Goal: Task Accomplishment & Management: Use online tool/utility

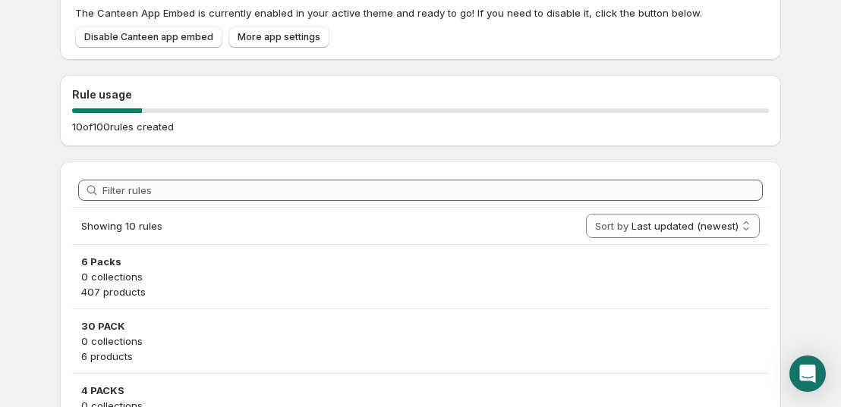
scroll to position [21, 0]
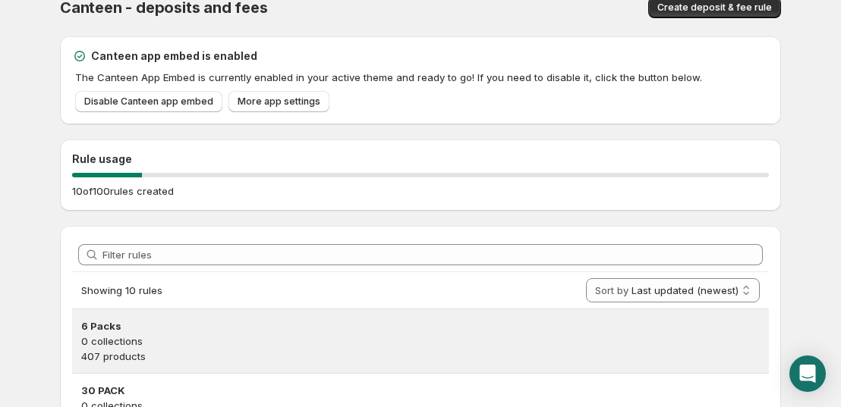
click at [174, 338] on p "0 collections" at bounding box center [420, 341] width 678 height 15
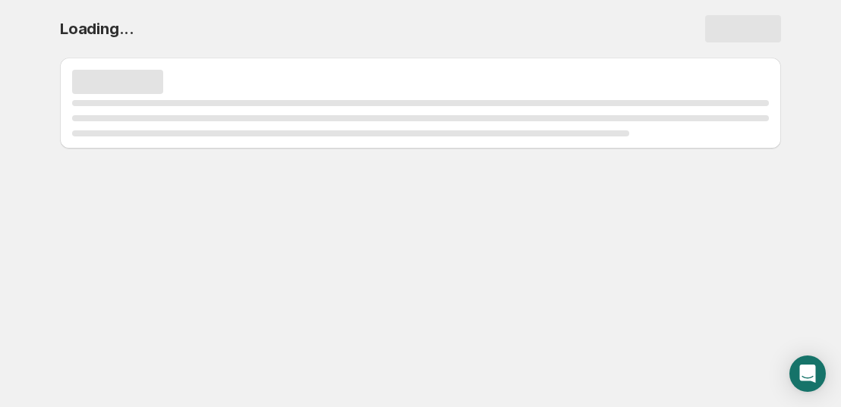
scroll to position [0, 0]
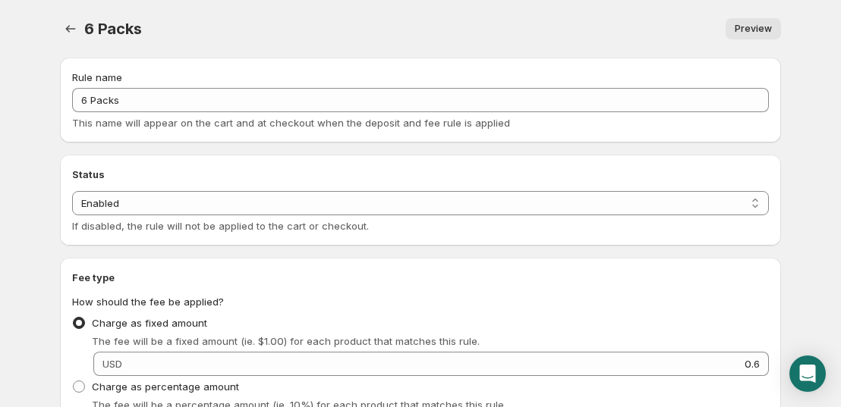
scroll to position [303, 0]
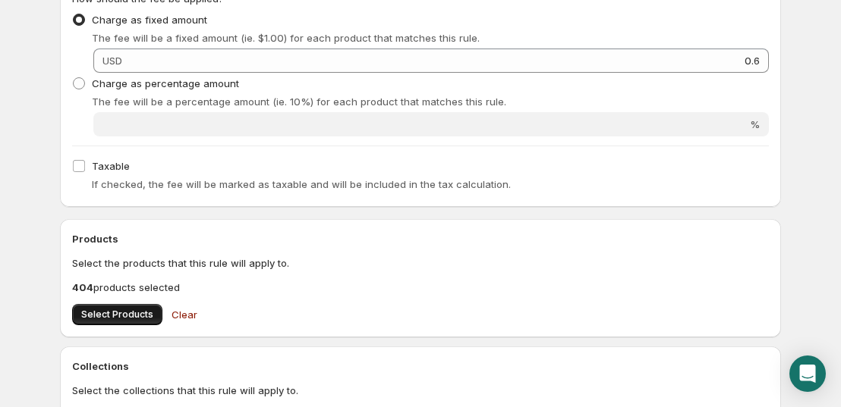
click at [143, 313] on span "Select Products" at bounding box center [117, 315] width 72 height 12
click at [135, 314] on span "Select Products" at bounding box center [117, 315] width 72 height 12
click at [110, 319] on span "Select Products" at bounding box center [117, 315] width 72 height 12
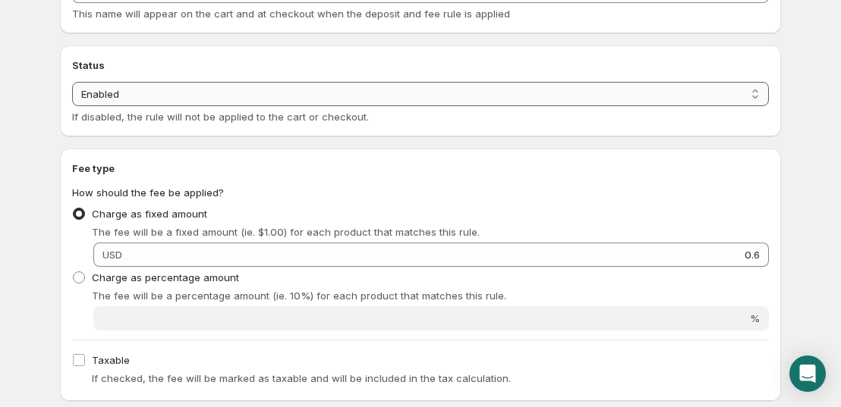
scroll to position [0, 0]
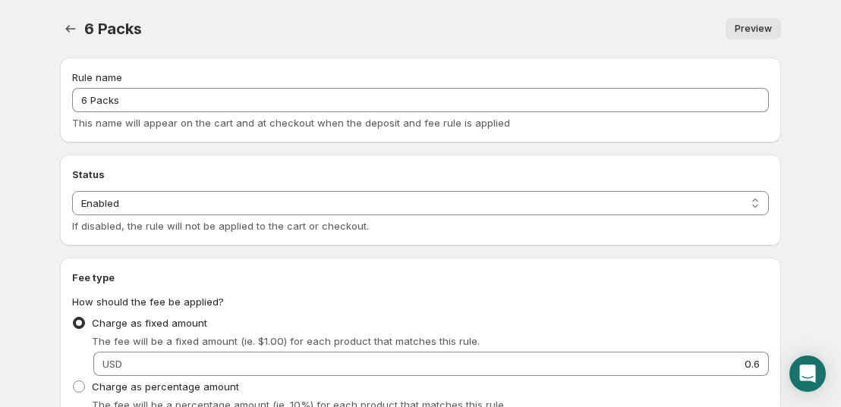
click at [68, 27] on icon "Settings" at bounding box center [70, 28] width 15 height 15
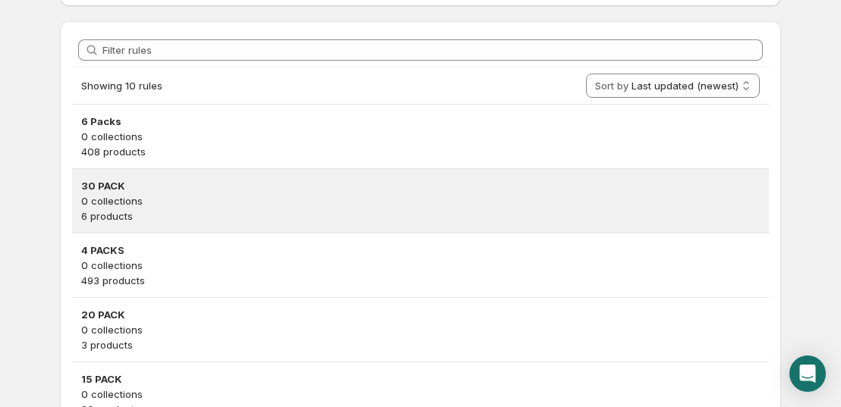
scroll to position [228, 0]
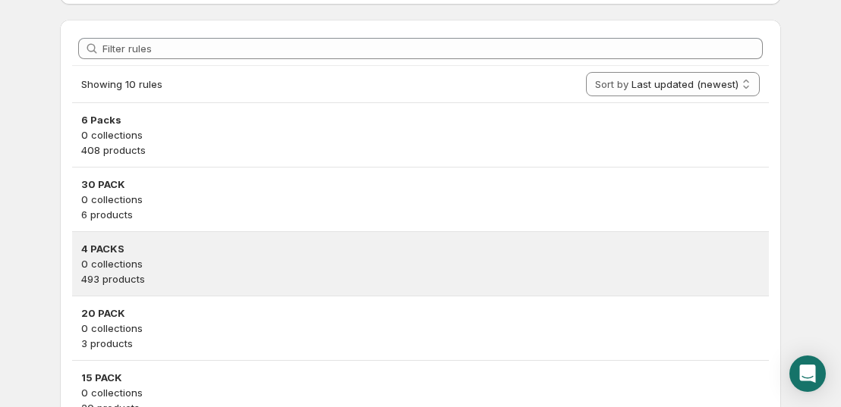
click at [173, 263] on p "0 collections" at bounding box center [420, 263] width 678 height 15
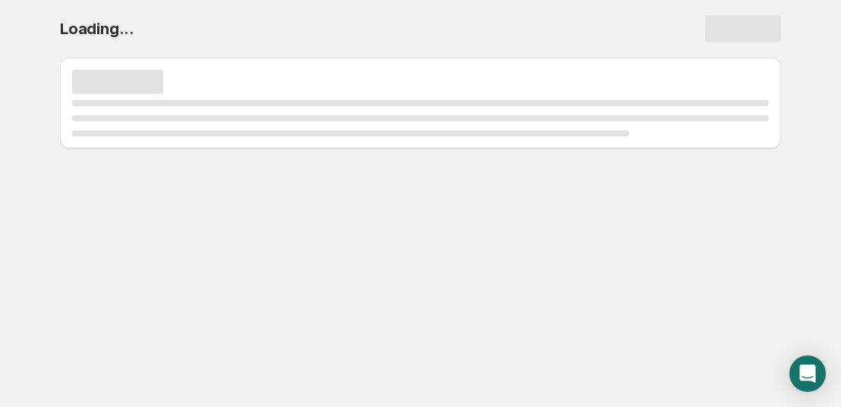
scroll to position [0, 0]
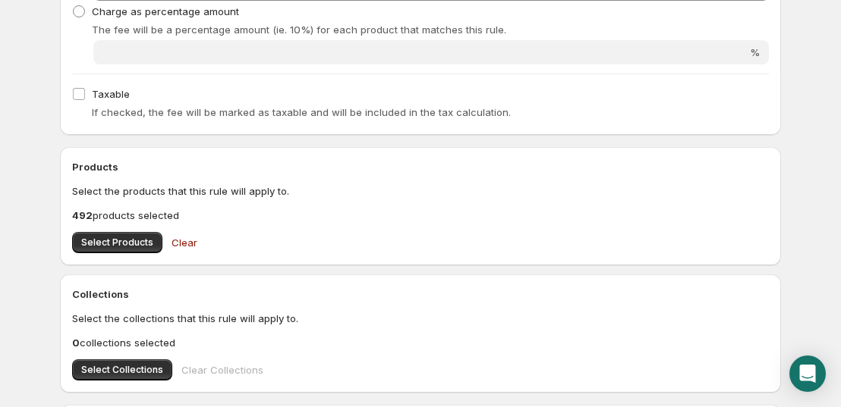
scroll to position [379, 0]
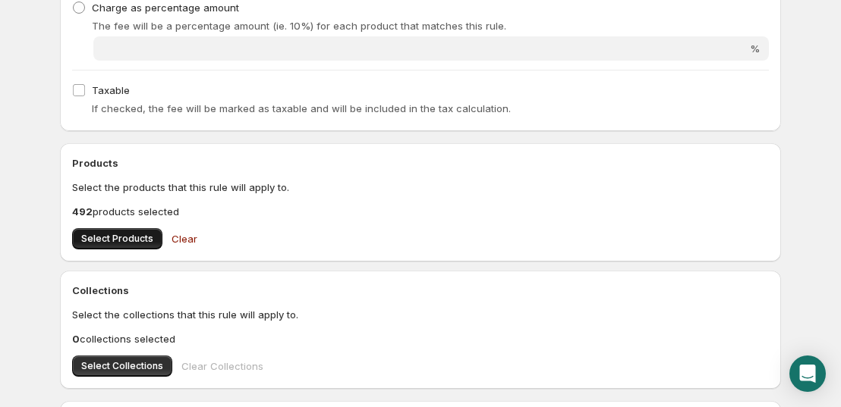
click at [130, 241] on span "Select Products" at bounding box center [117, 239] width 72 height 12
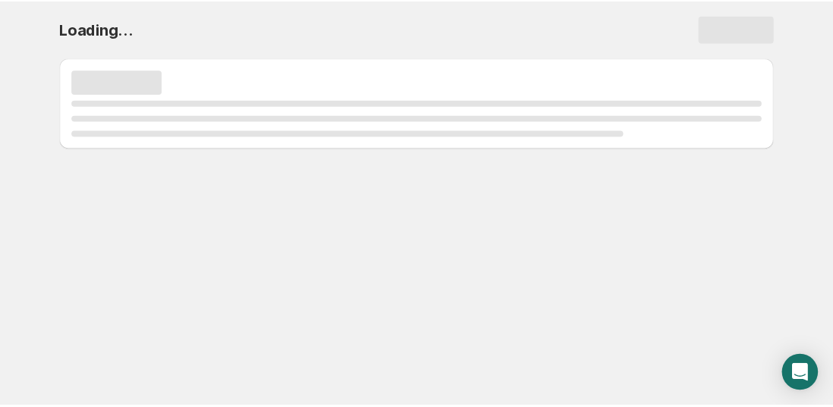
scroll to position [0, 0]
